Goal: Use online tool/utility: Utilize a website feature to perform a specific function

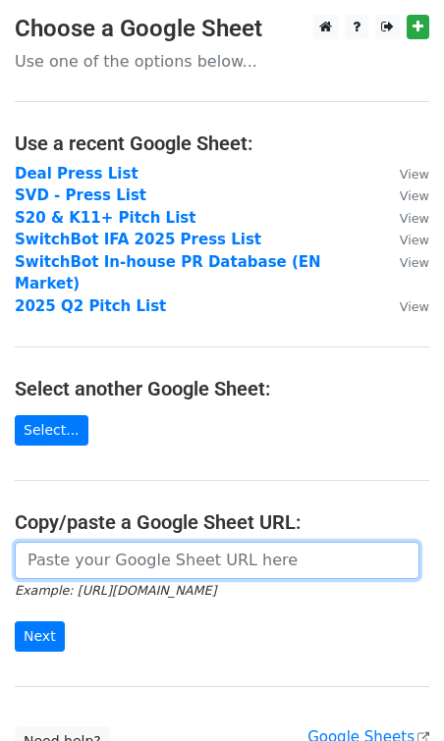
click at [172, 542] on input "url" at bounding box center [217, 560] width 405 height 37
paste input "[URL][DOMAIN_NAME]"
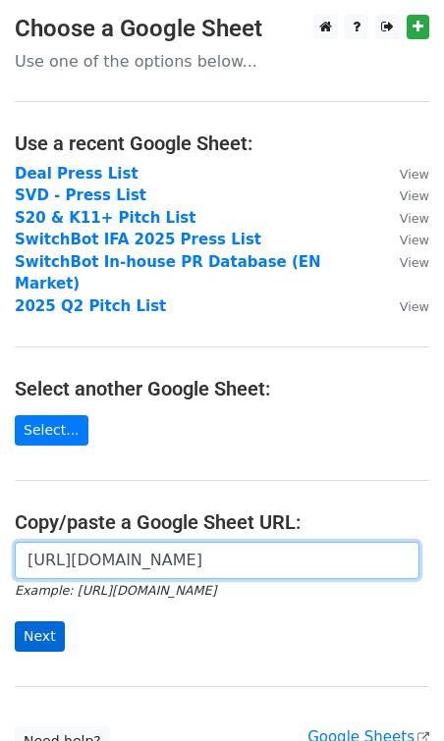
type input "[URL][DOMAIN_NAME]"
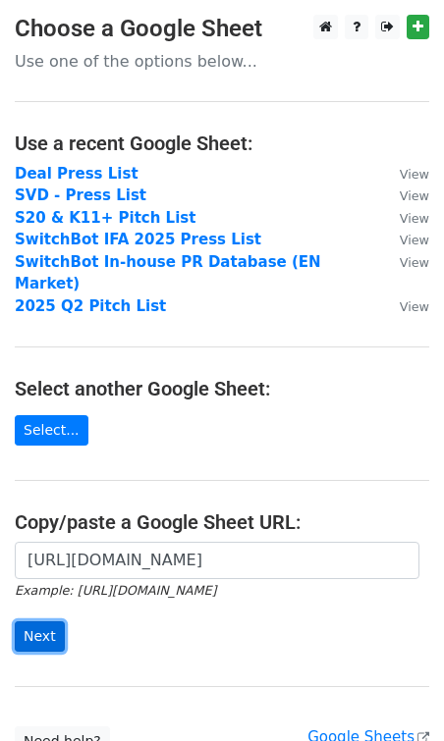
click at [42, 622] on input "Next" at bounding box center [40, 637] width 50 height 30
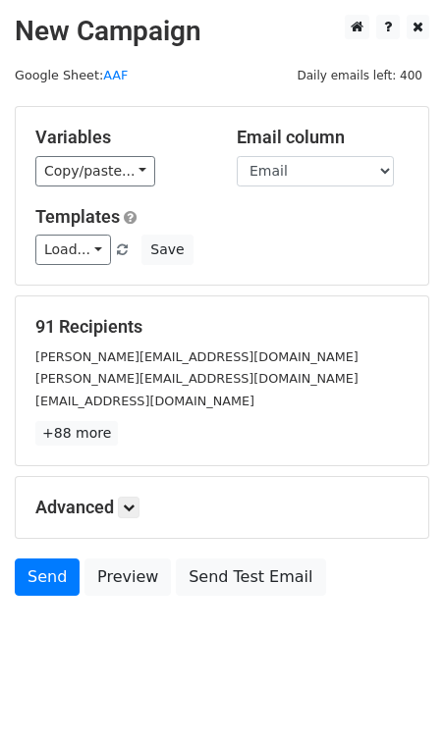
scroll to position [22, 0]
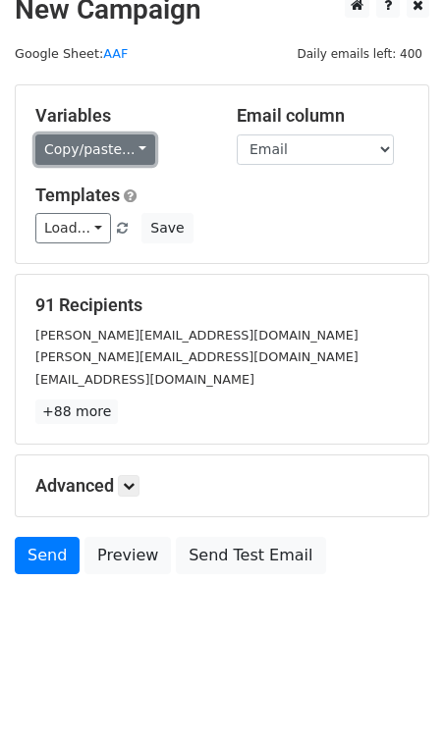
click at [104, 152] on link "Copy/paste..." at bounding box center [95, 150] width 120 height 30
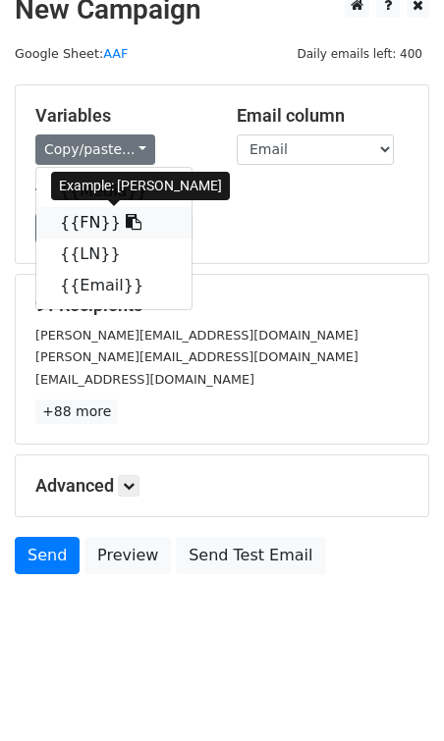
click at [86, 222] on link "{{FN}}" at bounding box center [113, 222] width 155 height 31
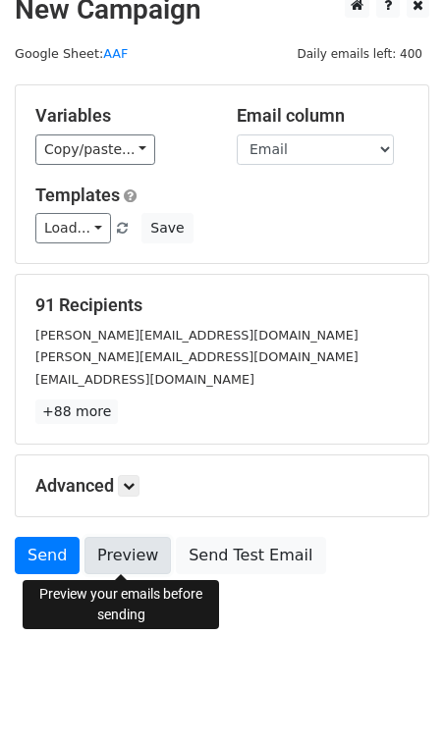
click at [130, 553] on link "Preview" at bounding box center [127, 555] width 86 height 37
click at [120, 552] on link "Preview" at bounding box center [127, 555] width 86 height 37
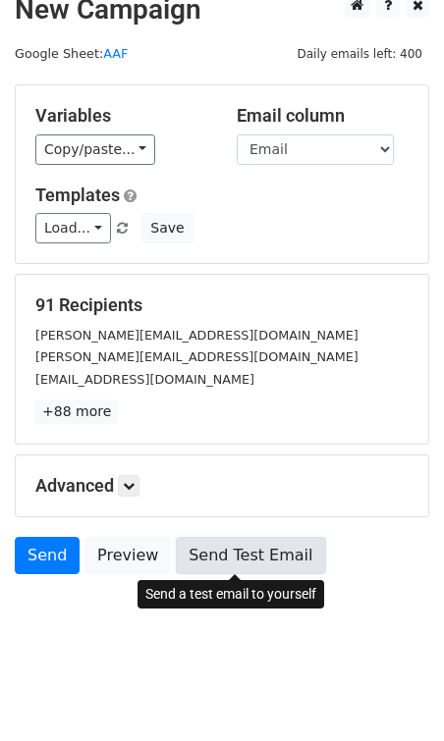
click at [228, 549] on link "Send Test Email" at bounding box center [250, 555] width 149 height 37
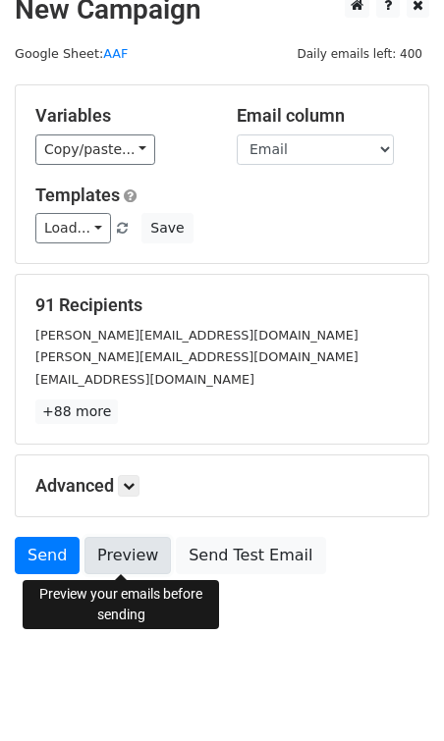
click at [108, 551] on link "Preview" at bounding box center [127, 555] width 86 height 37
